Goal: Find specific page/section: Find specific page/section

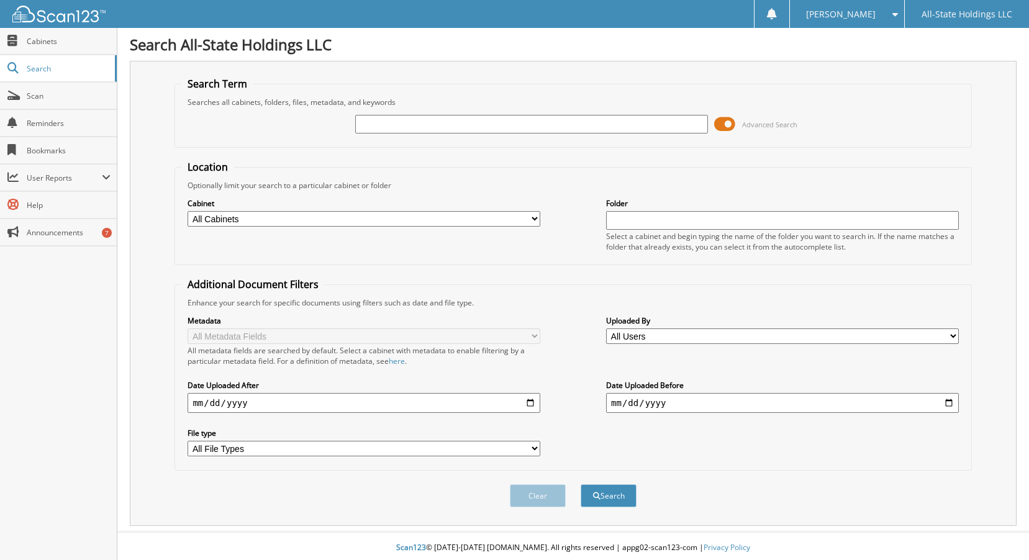
click at [446, 126] on input "text" at bounding box center [531, 124] width 353 height 19
type input "439-33-0438"
click at [720, 122] on span at bounding box center [724, 124] width 21 height 19
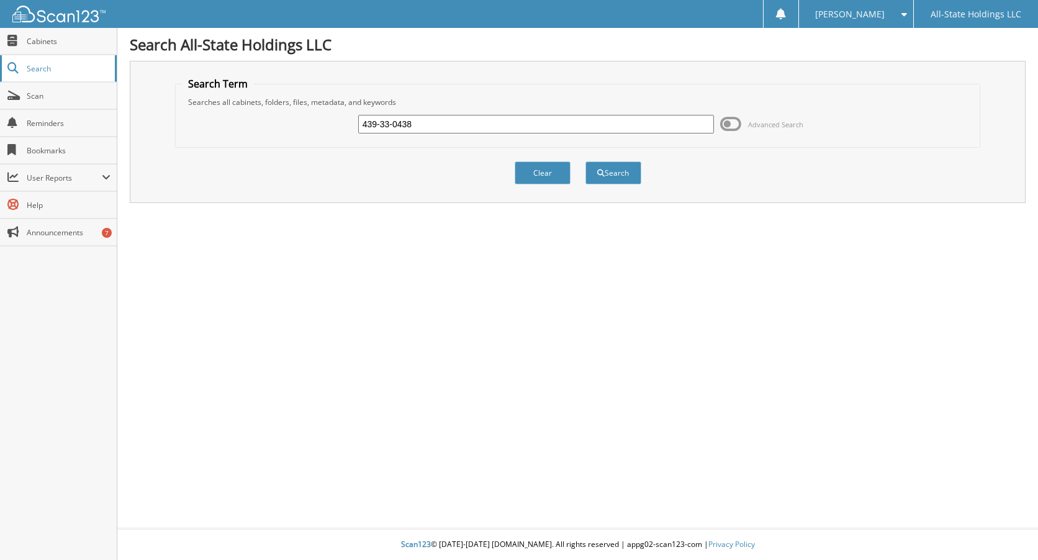
click at [48, 81] on link "Search" at bounding box center [58, 68] width 117 height 27
click at [48, 73] on span "Search" at bounding box center [68, 68] width 82 height 11
click at [31, 66] on span "Search" at bounding box center [68, 68] width 82 height 11
click at [30, 66] on span "Search" at bounding box center [68, 68] width 82 height 11
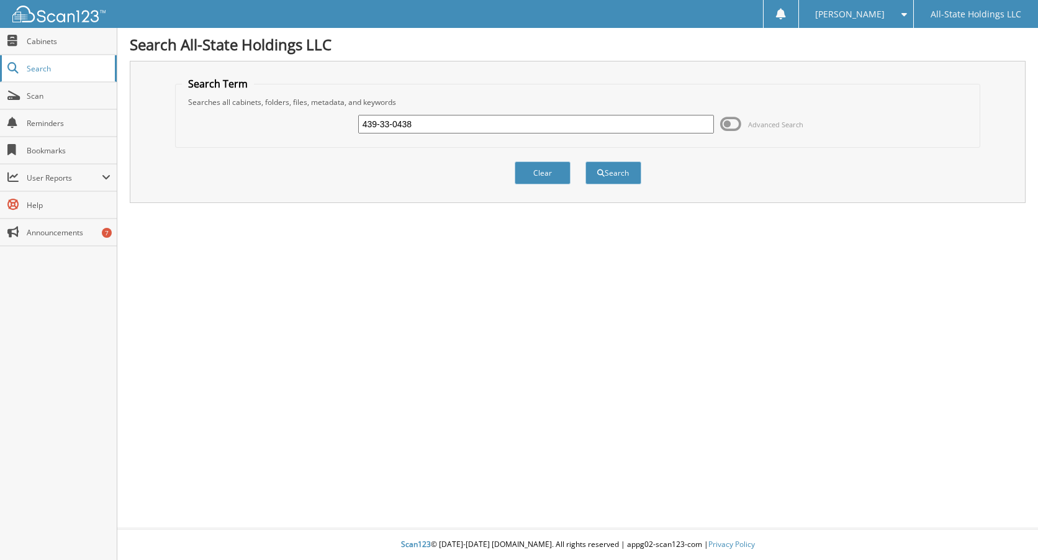
click at [30, 66] on span "Search" at bounding box center [68, 68] width 82 height 11
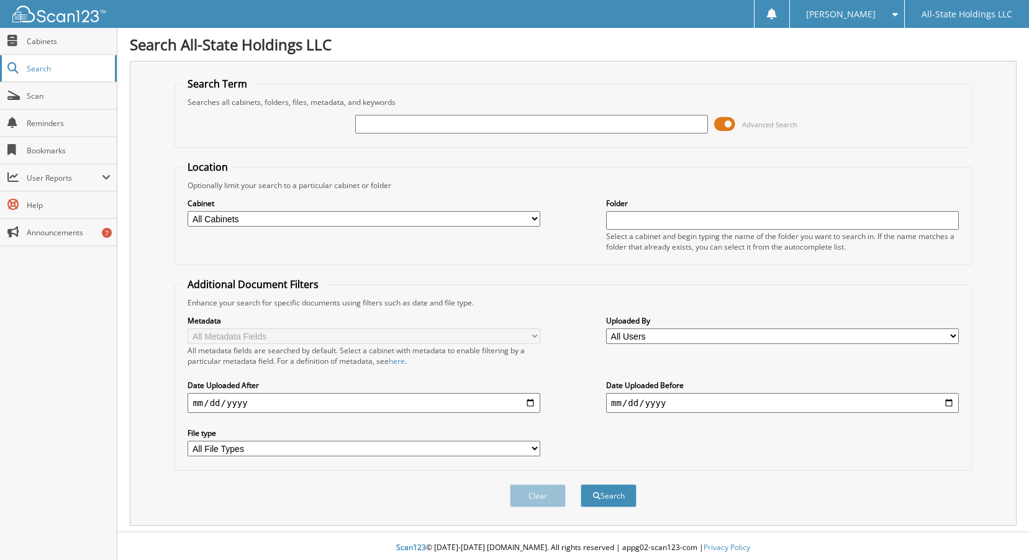
click at [42, 69] on span "Search" at bounding box center [68, 68] width 82 height 11
click at [42, 47] on link "Cabinets" at bounding box center [58, 41] width 117 height 27
click at [535, 220] on select "All Cabinets Christmas New Employee Forms New Iberia Loans New Iberia Turndowns…" at bounding box center [364, 219] width 353 height 16
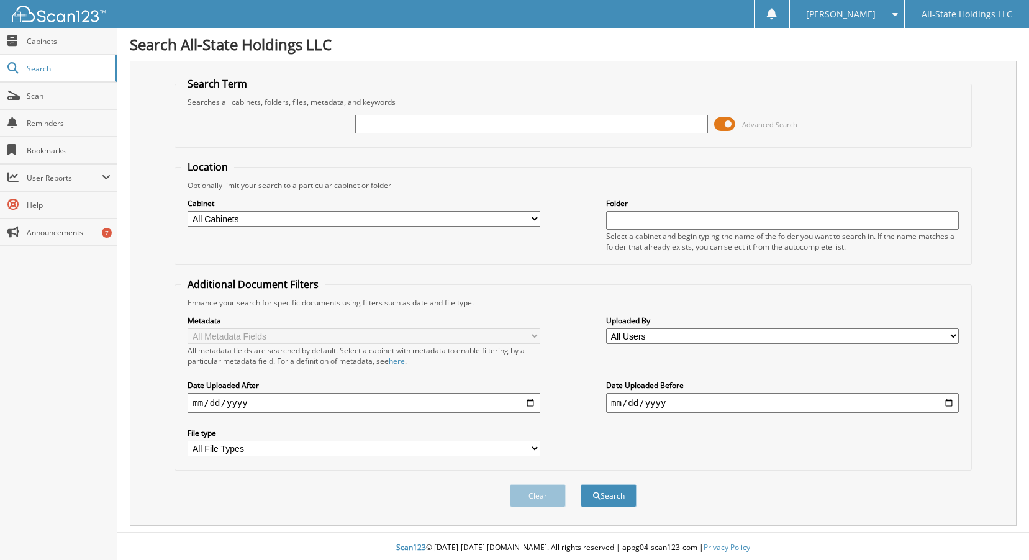
click at [245, 219] on select "All Cabinets Christmas New Employee Forms New Iberia Loans New Iberia Turndowns…" at bounding box center [364, 219] width 353 height 16
click at [188, 211] on select "All Cabinets Christmas New Employee Forms New Iberia Loans New Iberia Turndowns…" at bounding box center [364, 219] width 353 height 16
click at [638, 219] on input "text" at bounding box center [782, 220] width 353 height 19
click at [624, 496] on button "Search" at bounding box center [609, 495] width 56 height 23
click at [707, 218] on input "QUENTELLA NATHAN" at bounding box center [782, 220] width 353 height 19
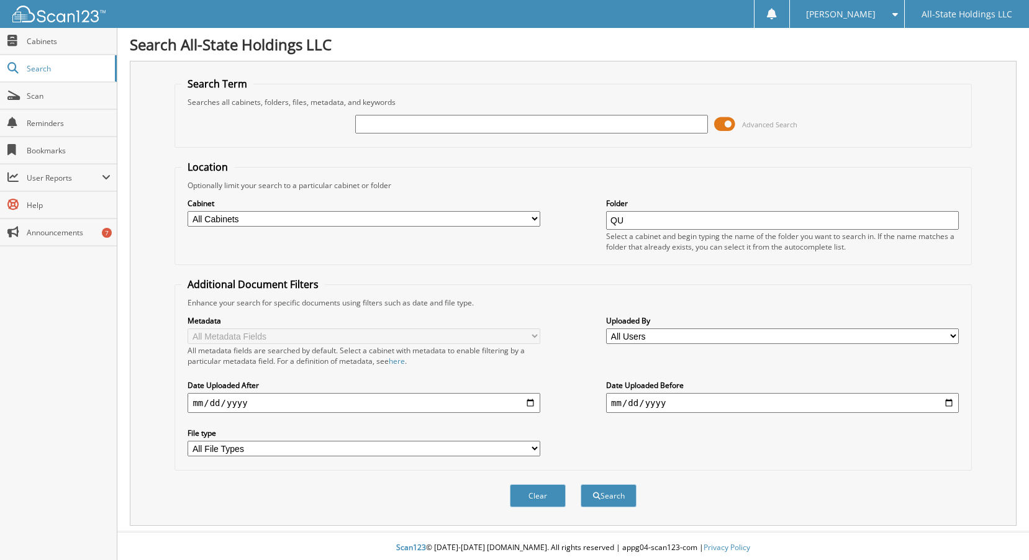
type input "Q"
type input "D16869"
click at [611, 489] on button "Search" at bounding box center [609, 495] width 56 height 23
click at [41, 73] on span "Search" at bounding box center [68, 68] width 82 height 11
drag, startPoint x: 0, startPoint y: 0, endPoint x: 8, endPoint y: 70, distance: 70.0
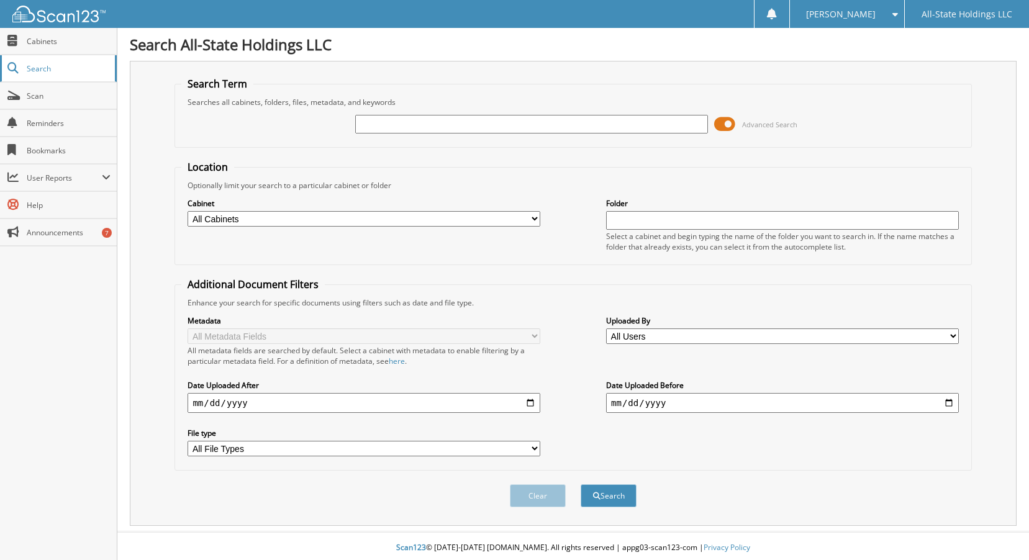
click at [8, 70] on span at bounding box center [13, 68] width 12 height 11
click at [10, 69] on span at bounding box center [13, 68] width 12 height 11
click at [672, 330] on select "All Users Abbie Aucoin Abby Fontenot adeline oncale Alacia Lee ALANA TURNBOW Al…" at bounding box center [782, 337] width 353 height 16
click at [665, 339] on select "All Users Abbie Aucoin Abby Fontenot adeline oncale Alacia Lee ALANA TURNBOW Al…" at bounding box center [782, 337] width 353 height 16
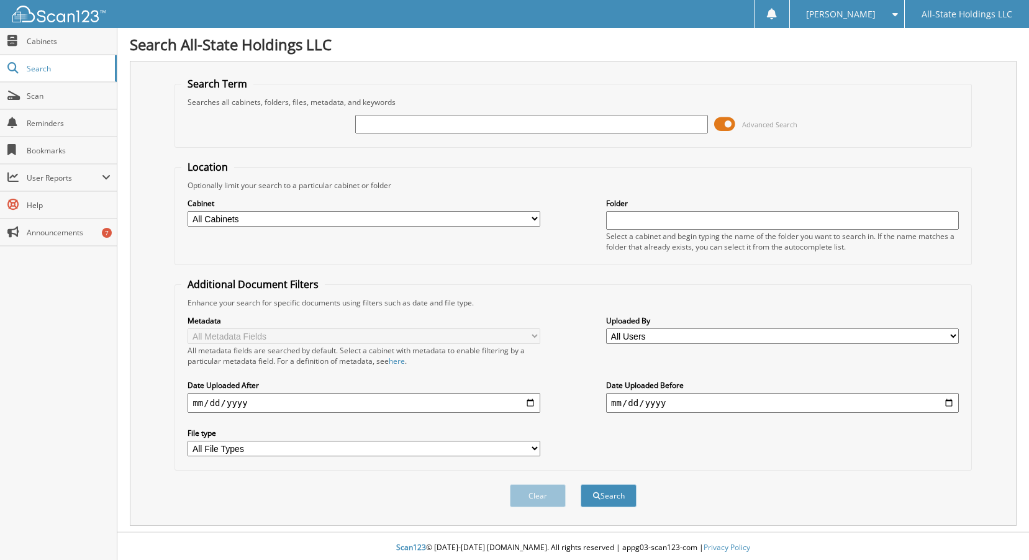
click at [665, 339] on select "All Users Abbie Aucoin Abby Fontenot adeline oncale Alacia Lee ALANA TURNBOW Al…" at bounding box center [782, 337] width 353 height 16
select select "2643"
click at [606, 329] on select "All Users Abbie Aucoin Abby Fontenot adeline oncale Alacia Lee ALANA TURNBOW Al…" at bounding box center [782, 337] width 353 height 16
click at [545, 135] on div "Advanced Search" at bounding box center [572, 124] width 783 height 34
click at [643, 217] on input "text" at bounding box center [782, 220] width 353 height 19
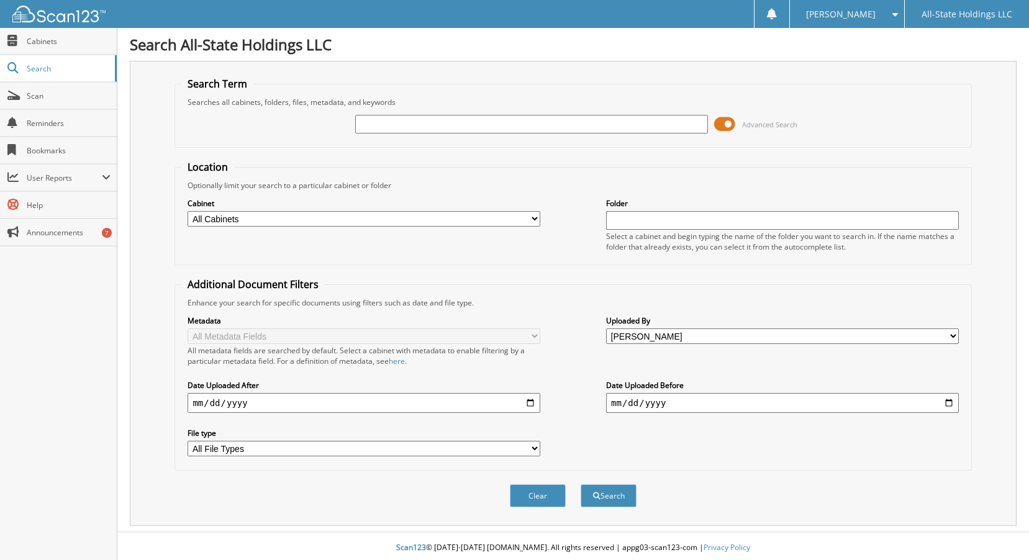
type input "QUENTELLA NATHAN"
click at [612, 497] on button "Search" at bounding box center [609, 495] width 56 height 23
click at [25, 69] on link "Search" at bounding box center [58, 68] width 117 height 27
click at [14, 66] on span at bounding box center [13, 68] width 12 height 11
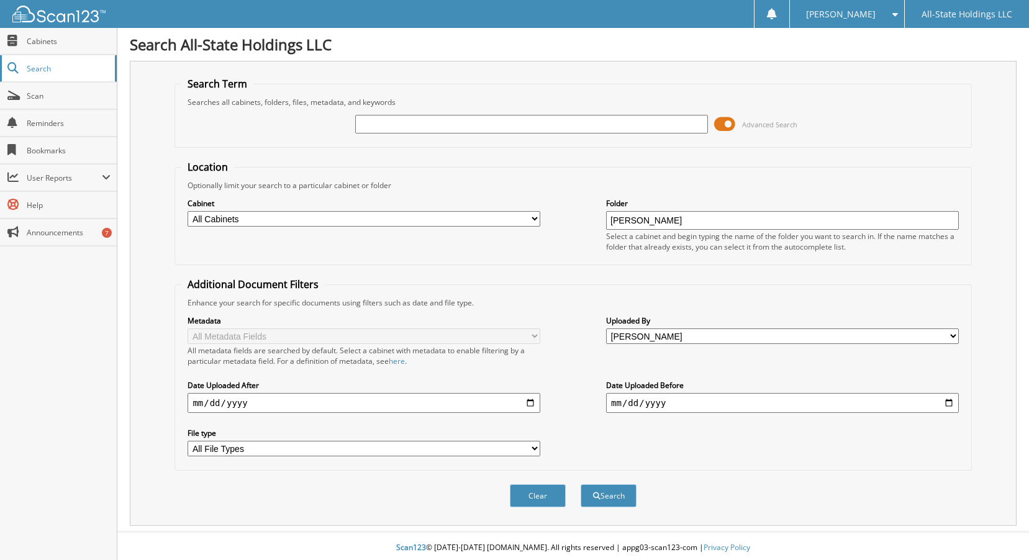
click at [14, 66] on span at bounding box center [13, 68] width 12 height 11
click at [18, 42] on span at bounding box center [13, 40] width 12 height 11
click at [685, 223] on input "text" at bounding box center [782, 220] width 353 height 19
type input "[PERSON_NAME]"
click at [682, 266] on div "Location Optionally limit your search to a particular cabinet or folder Cabinet…" at bounding box center [573, 315] width 797 height 311
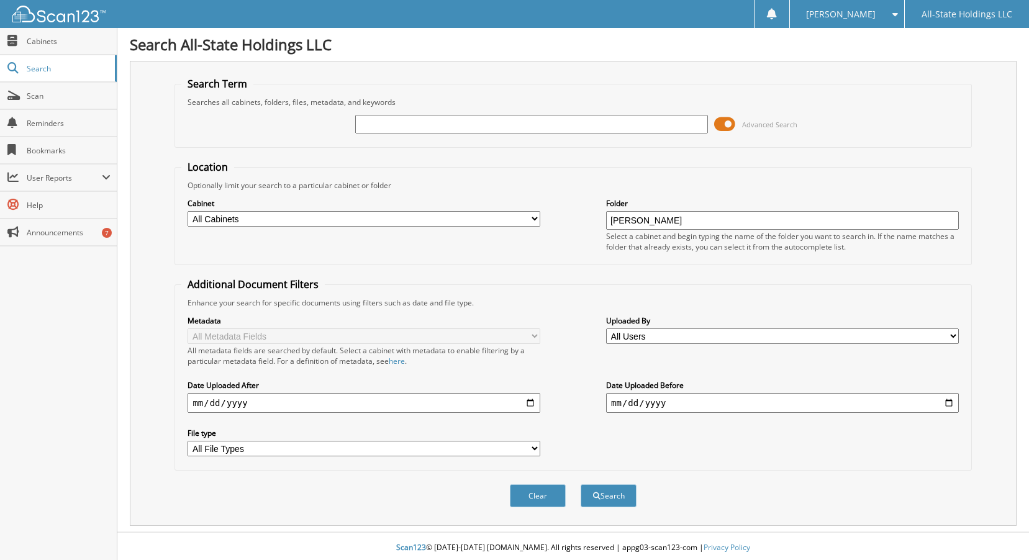
click at [341, 409] on input "date" at bounding box center [364, 403] width 353 height 20
type input "2025-09-11"
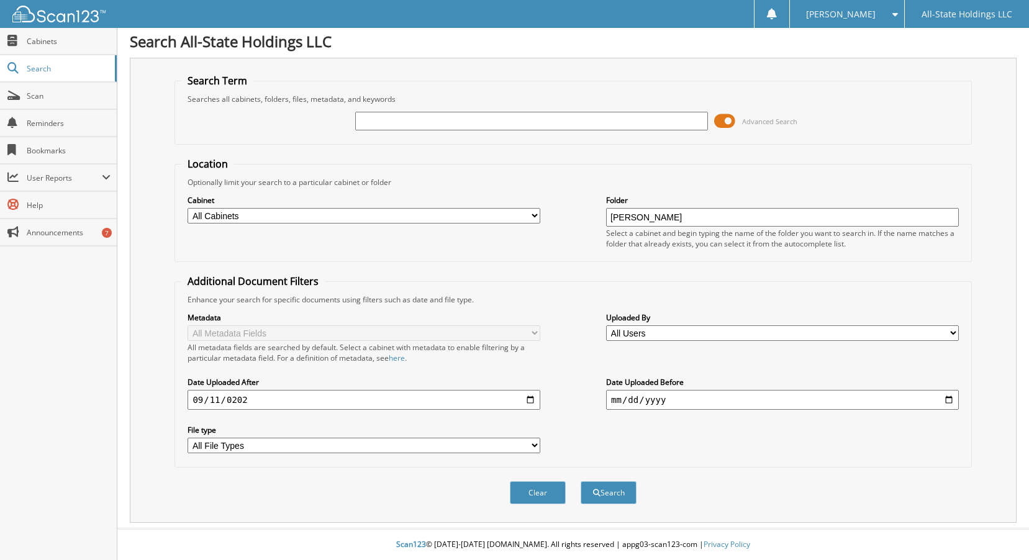
scroll to position [4, 0]
click at [276, 442] on select "All File Types BMP CCC CRDOWNLOAD CSV DOC DOCX EXE" at bounding box center [364, 446] width 353 height 16
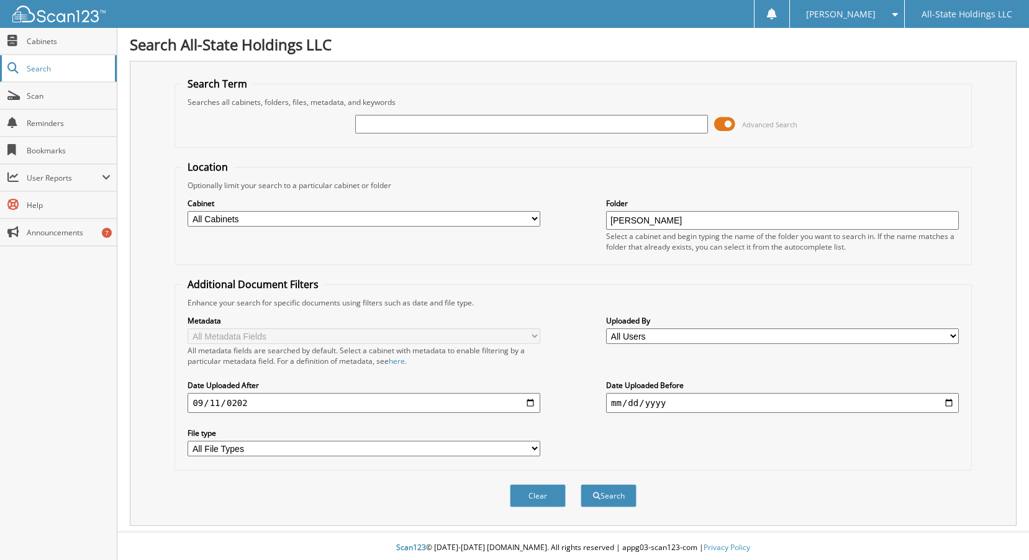
click at [16, 67] on span at bounding box center [13, 68] width 12 height 11
click at [16, 73] on span at bounding box center [13, 68] width 12 height 11
click at [14, 66] on span at bounding box center [13, 68] width 12 height 11
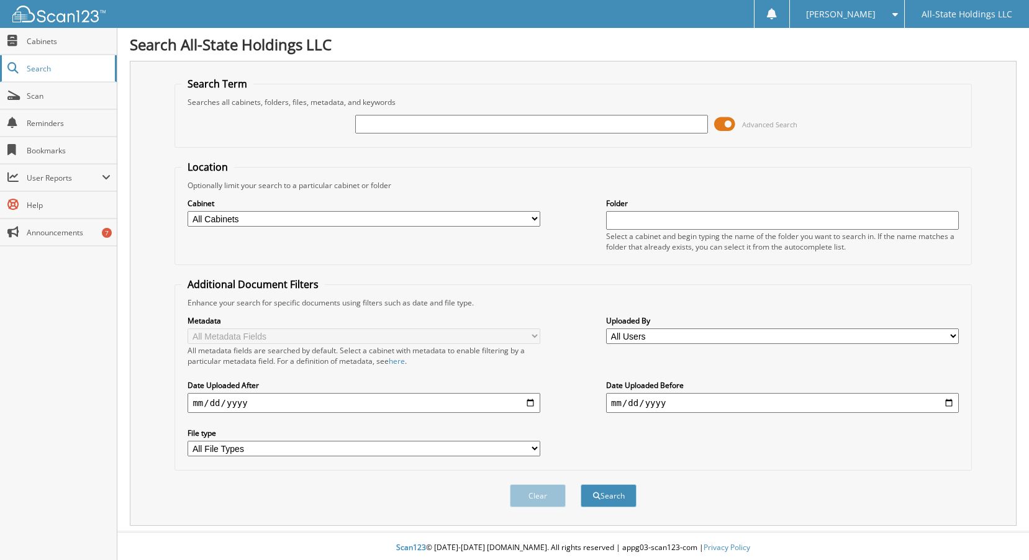
click at [37, 69] on span "Search" at bounding box center [68, 68] width 82 height 11
click at [39, 70] on span "Search" at bounding box center [68, 68] width 82 height 11
click at [40, 71] on span "Search" at bounding box center [68, 68] width 82 height 11
click at [610, 219] on input "text" at bounding box center [782, 220] width 353 height 19
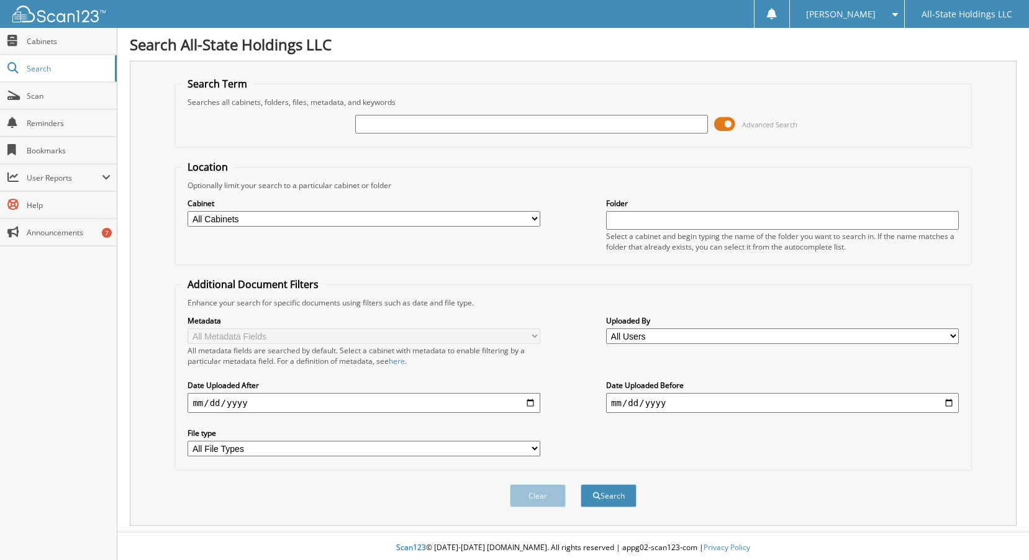
type input "[PERSON_NAME]"
click at [644, 337] on select "All Users Abbie Aucoin Abby Fontenot adeline oncale Alacia Lee ALANA TURNBOW Al…" at bounding box center [782, 337] width 353 height 16
select select "2643"
click at [606, 329] on select "All Users Abbie Aucoin Abby Fontenot adeline oncale Alacia Lee ALANA TURNBOW Al…" at bounding box center [782, 337] width 353 height 16
click at [665, 398] on input "date" at bounding box center [782, 403] width 353 height 20
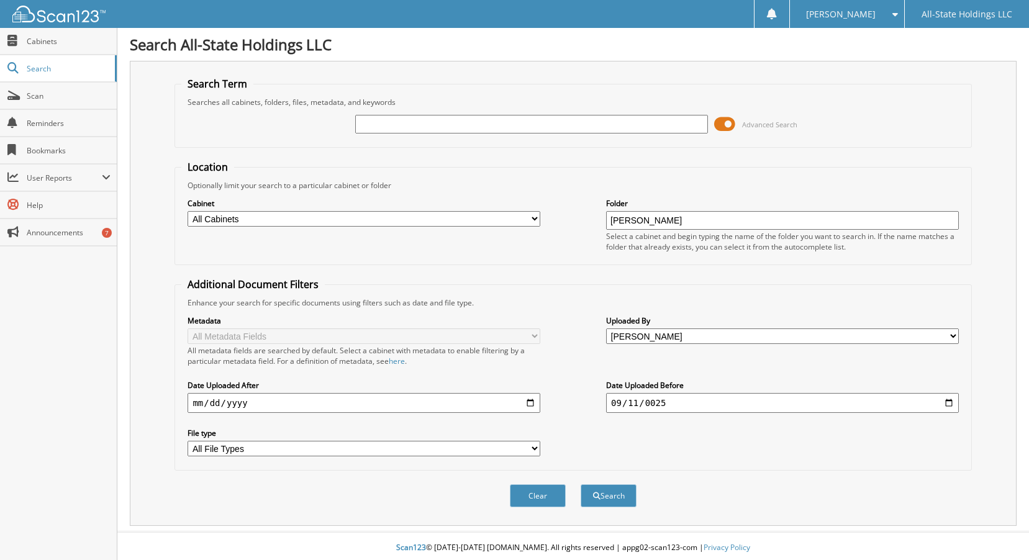
click at [683, 401] on input "0025-09-11" at bounding box center [782, 403] width 353 height 20
type input "2025-09-11"
drag, startPoint x: 489, startPoint y: 112, endPoint x: 489, endPoint y: 119, distance: 7.5
click at [489, 117] on div "Advanced Search" at bounding box center [572, 124] width 783 height 34
click at [489, 119] on input "text" at bounding box center [531, 124] width 353 height 19
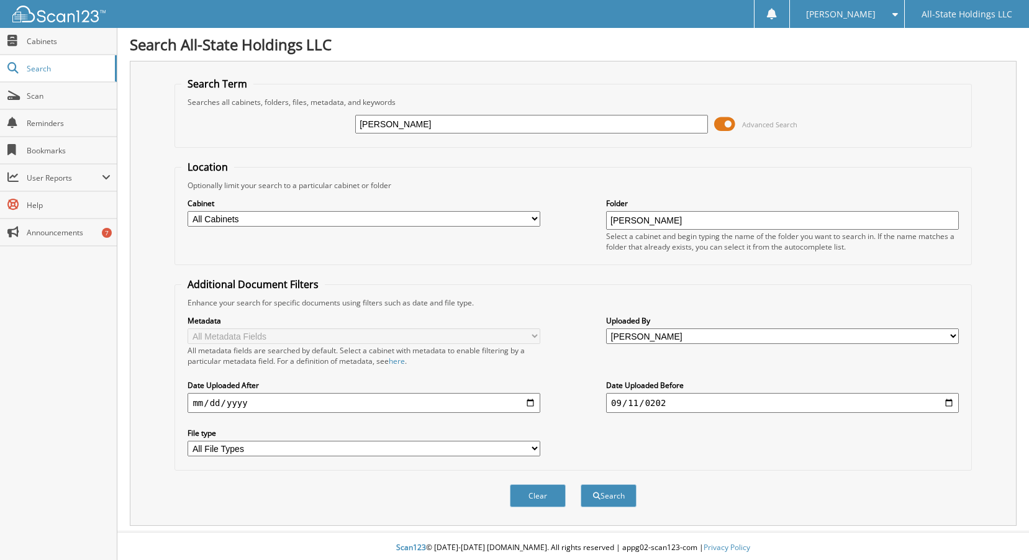
type input "[PERSON_NAME]"
click at [714, 223] on input "[PERSON_NAME]" at bounding box center [782, 220] width 353 height 19
type input "QUENTELLA NATHA"
click at [685, 340] on select "All Users Abbie Aucoin Abby Fontenot adeline oncale Alacia Lee ALANA TURNBOW Al…" at bounding box center [782, 337] width 353 height 16
click at [543, 496] on button "Clear" at bounding box center [538, 495] width 56 height 23
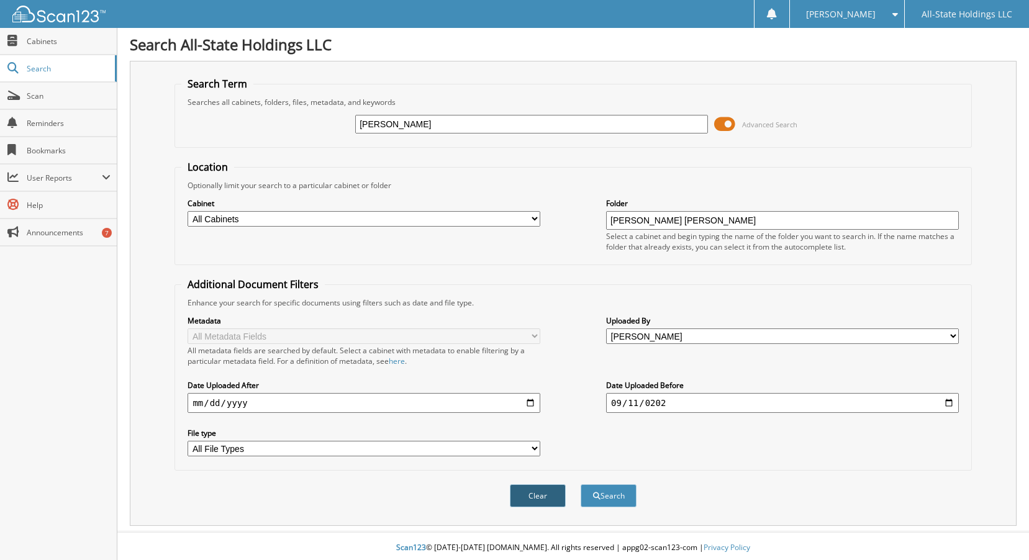
select select
click at [440, 125] on input "text" at bounding box center [531, 124] width 353 height 19
type input "[PERSON_NAME]"
click at [719, 122] on span at bounding box center [724, 124] width 21 height 19
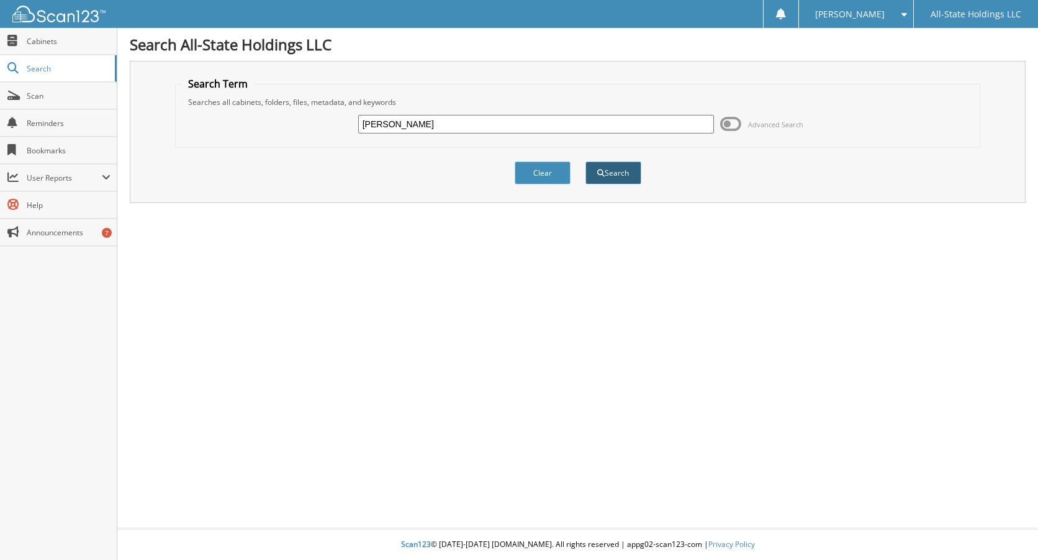
click at [619, 177] on button "Search" at bounding box center [614, 172] width 56 height 23
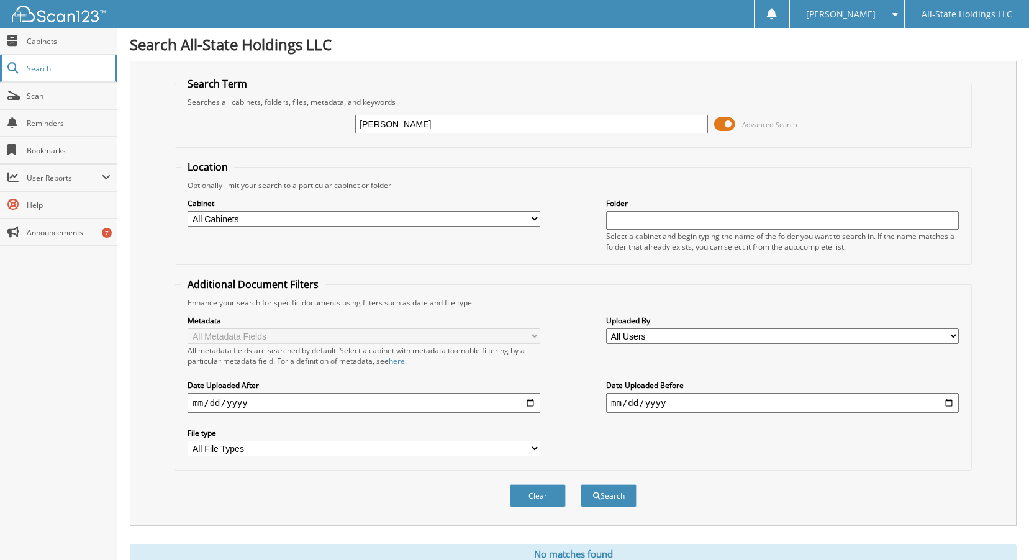
click at [23, 67] on link "Search" at bounding box center [58, 68] width 117 height 27
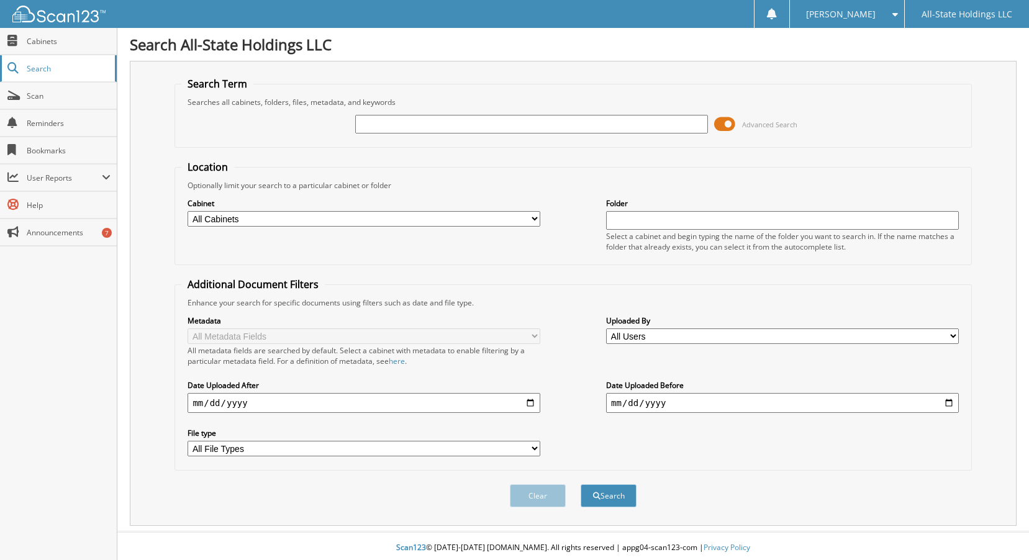
click at [16, 68] on span at bounding box center [13, 68] width 12 height 11
click at [481, 125] on input "text" at bounding box center [531, 124] width 353 height 19
type input "Q"
click at [520, 243] on div "Cabinet All Cabinets Christmas New Employee Forms New Iberia Loans New Iberia T…" at bounding box center [572, 225] width 783 height 68
click at [535, 210] on div "Cabinet All Cabinets Christmas New Employee Forms New Iberia Loans New Iberia T…" at bounding box center [364, 212] width 353 height 31
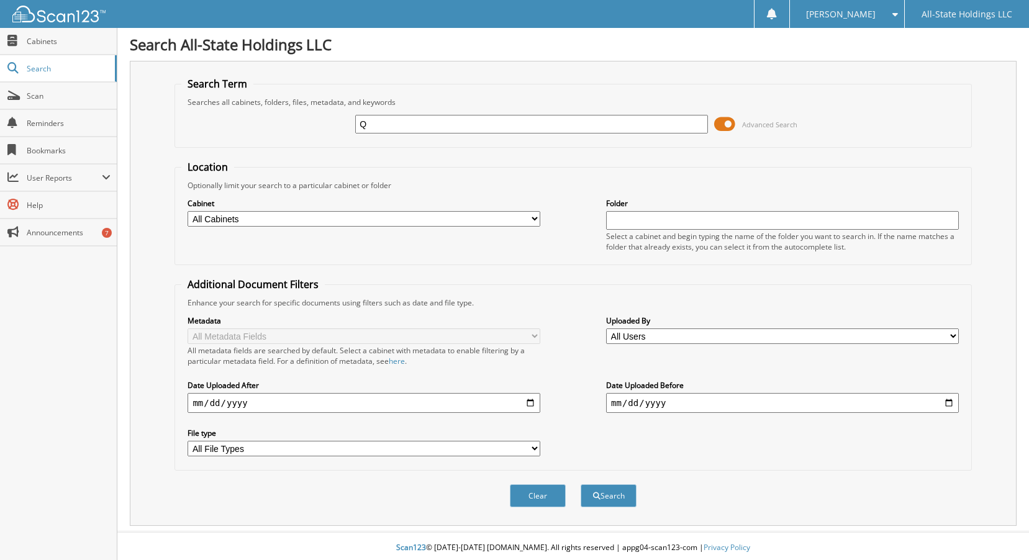
click at [533, 218] on select "All Cabinets Christmas New Employee Forms New Iberia Loans New Iberia Turndowns…" at bounding box center [364, 219] width 353 height 16
select select "3661"
click at [188, 211] on select "All Cabinets Christmas New Employee Forms New Iberia Loans New Iberia Turndowns…" at bounding box center [364, 219] width 353 height 16
click at [499, 134] on div "Q" at bounding box center [531, 124] width 353 height 21
click at [442, 117] on input "Q" at bounding box center [531, 124] width 353 height 19
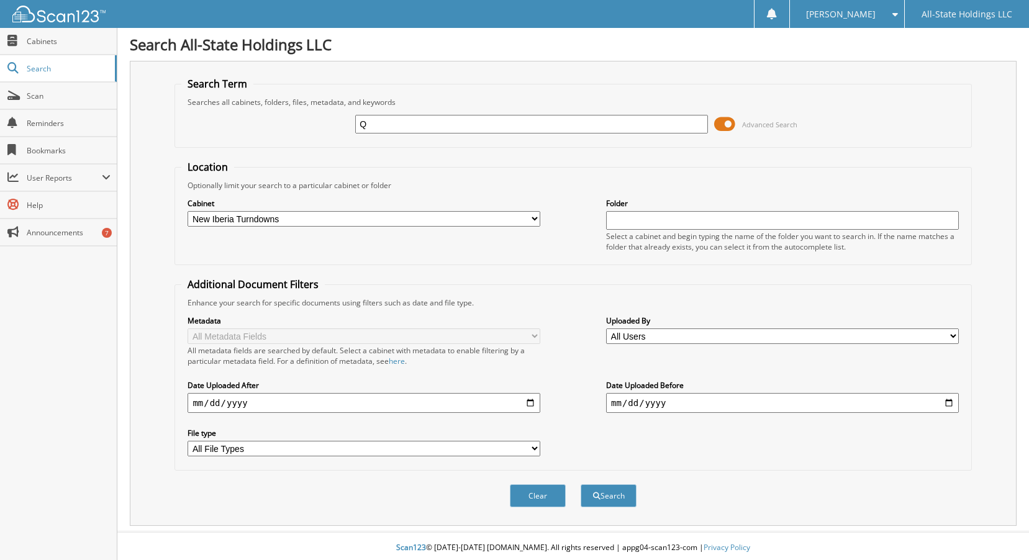
type input "[PERSON_NAME]"
click at [717, 124] on span at bounding box center [724, 124] width 21 height 19
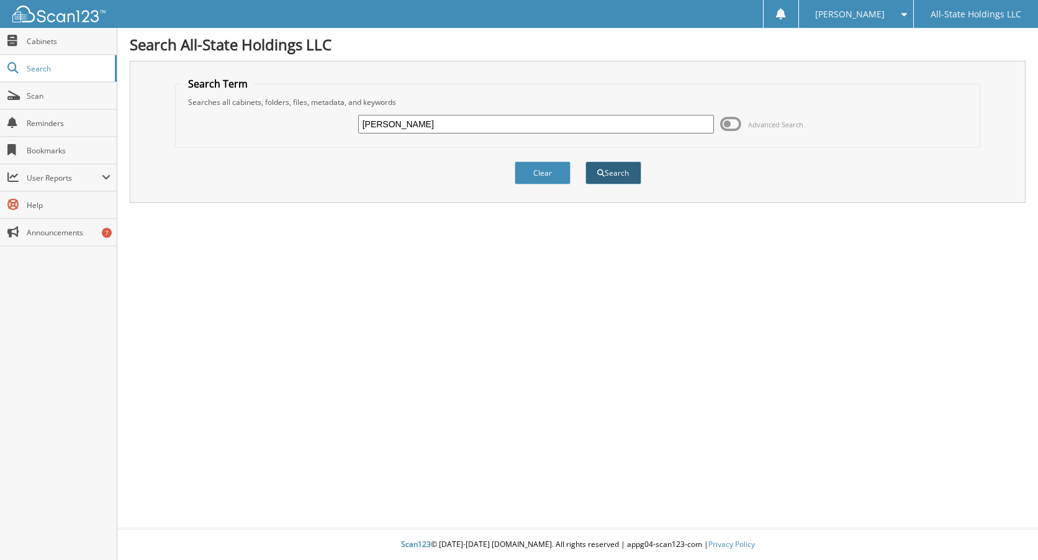
click at [610, 171] on button "Search" at bounding box center [614, 172] width 56 height 23
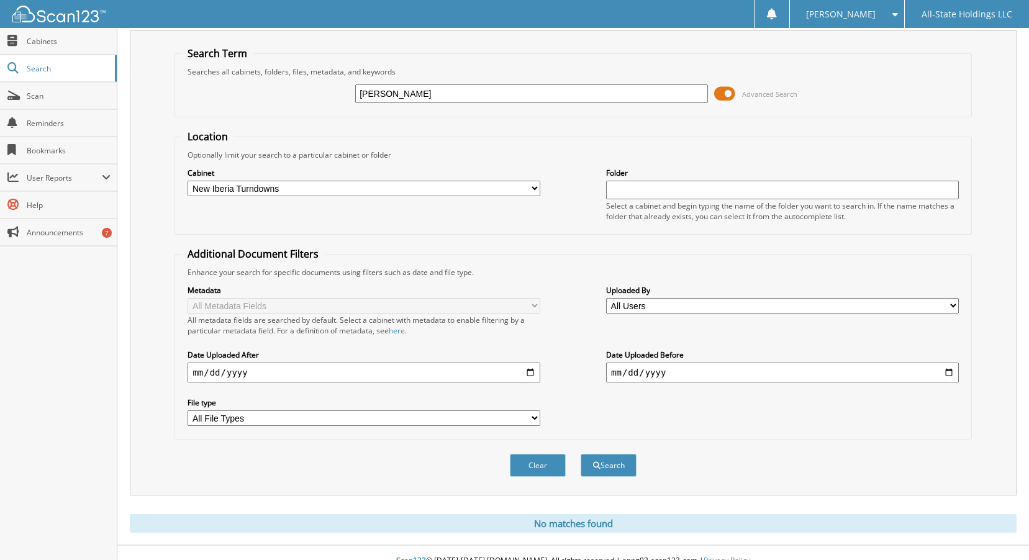
scroll to position [47, 0]
